Goal: Task Accomplishment & Management: Manage account settings

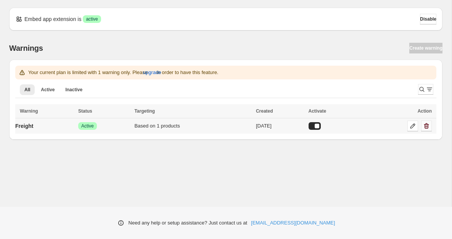
click at [427, 126] on icon "button" at bounding box center [427, 126] width 1 height 2
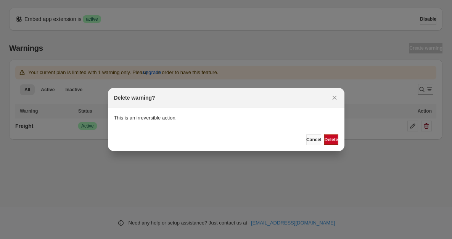
click at [306, 139] on span "Cancel" at bounding box center [313, 139] width 15 height 6
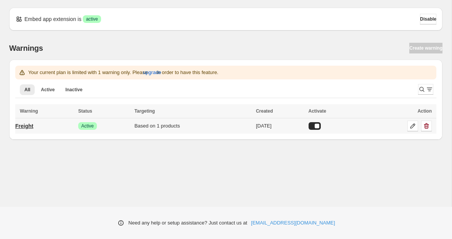
click at [29, 126] on p "Freight" at bounding box center [24, 126] width 18 height 8
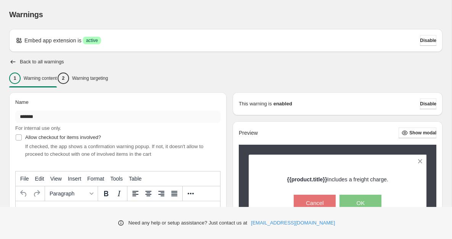
type input "*******"
click at [12, 61] on icon "button" at bounding box center [13, 62] width 8 height 8
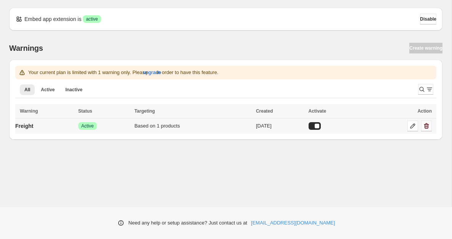
click at [428, 126] on icon "button" at bounding box center [426, 126] width 5 height 6
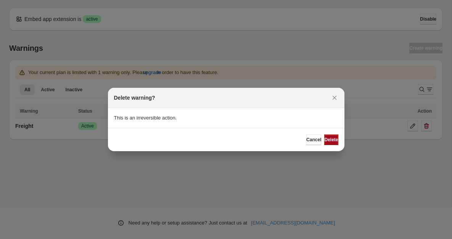
click at [329, 140] on span "Delete" at bounding box center [331, 139] width 14 height 6
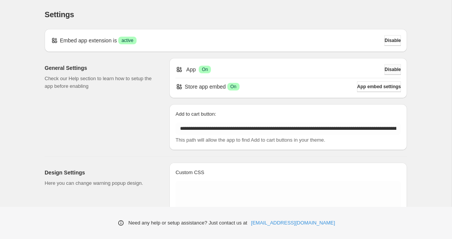
click at [387, 68] on span "Disable" at bounding box center [392, 69] width 16 height 6
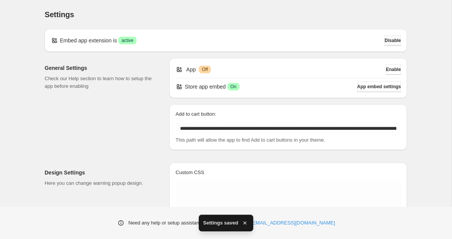
click at [389, 40] on span "Disable" at bounding box center [392, 40] width 16 height 6
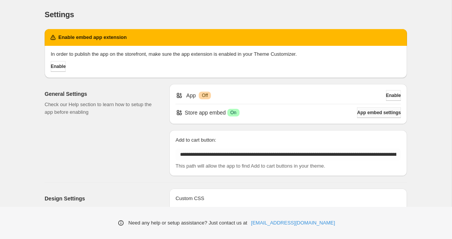
click at [372, 116] on button "App embed settings" at bounding box center [379, 112] width 44 height 11
